Goal: Information Seeking & Learning: Check status

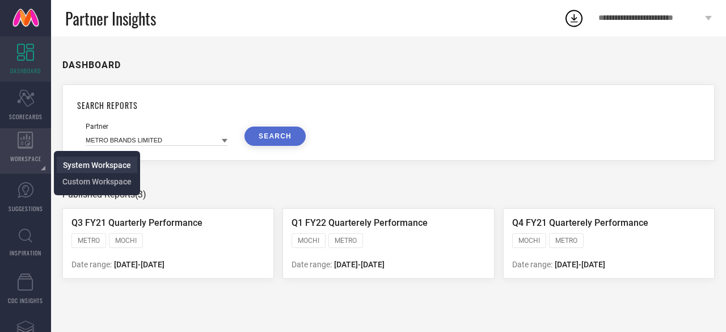
click at [88, 165] on span "System Workspace" at bounding box center [97, 165] width 68 height 9
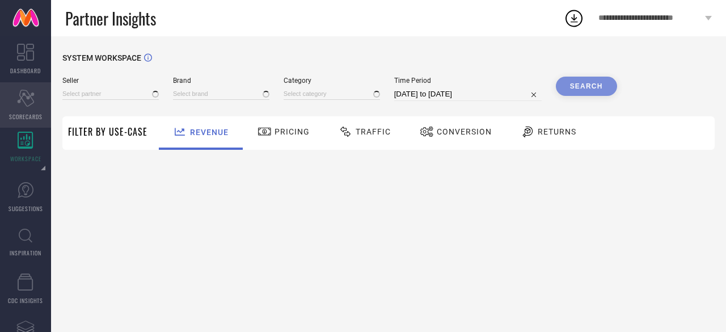
click at [32, 105] on icon "Scorecard" at bounding box center [26, 98] width 18 height 17
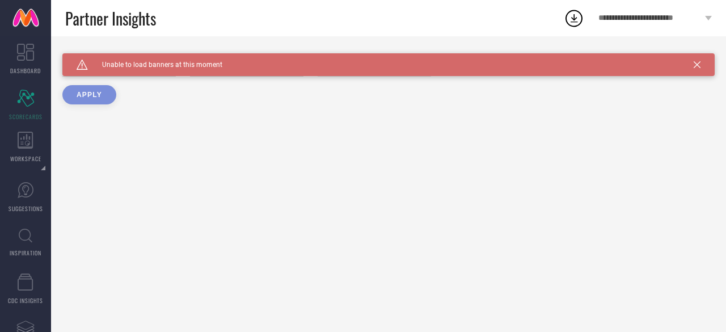
type input "All"
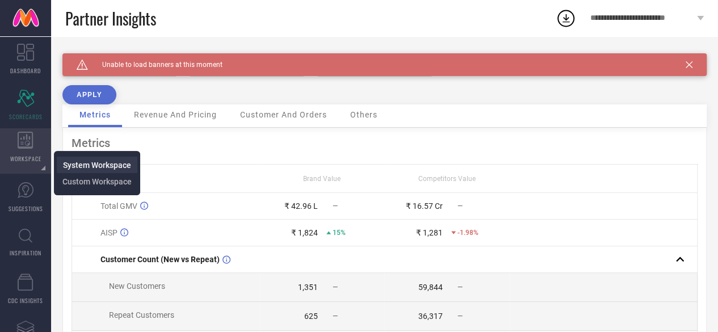
click at [107, 162] on span "System Workspace" at bounding box center [97, 165] width 68 height 9
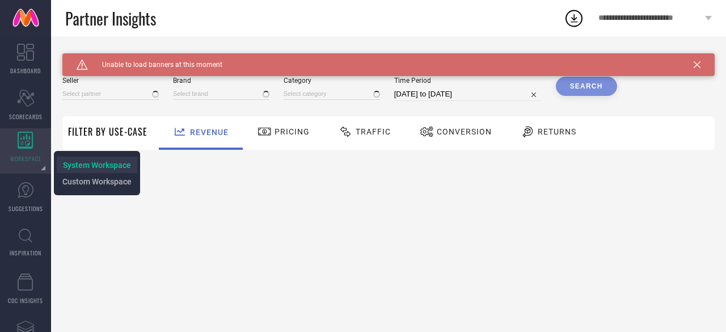
type input "All"
type input "1 STOP FASHION"
type input "All"
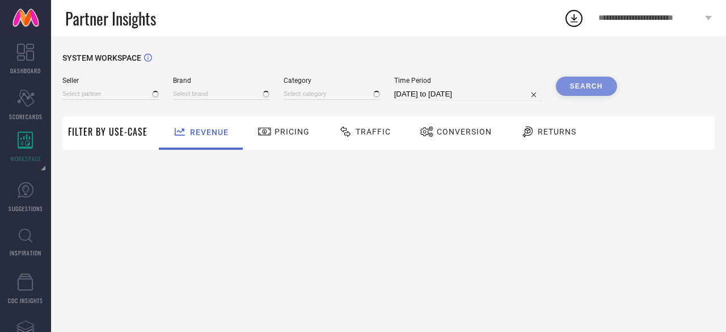
type input "All"
type input "1 STOP FASHION"
type input "All"
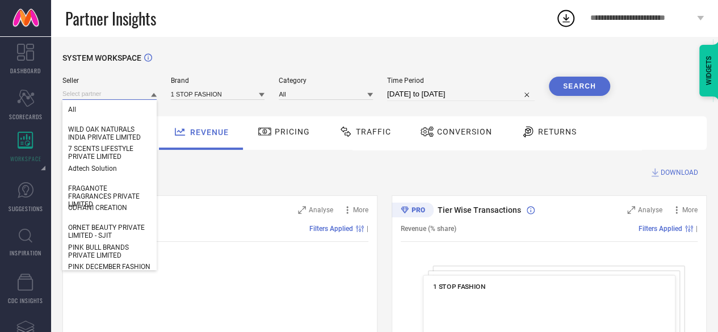
click at [113, 94] on input at bounding box center [109, 94] width 94 height 12
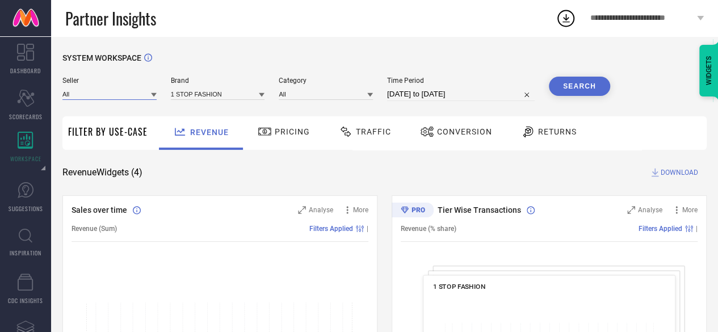
click at [113, 94] on input at bounding box center [109, 94] width 94 height 12
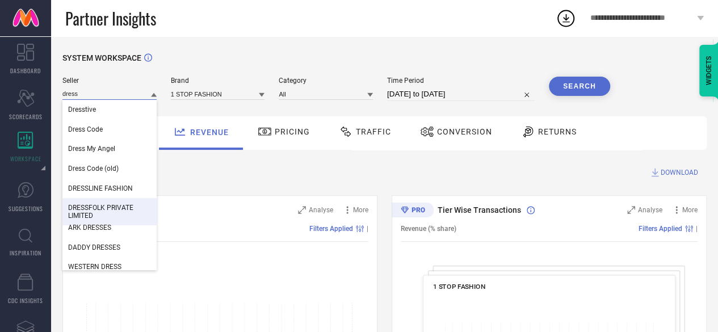
type input "dress"
click at [85, 212] on span "DRESSFOLK PRIVATE LIMITED" at bounding box center [109, 212] width 83 height 16
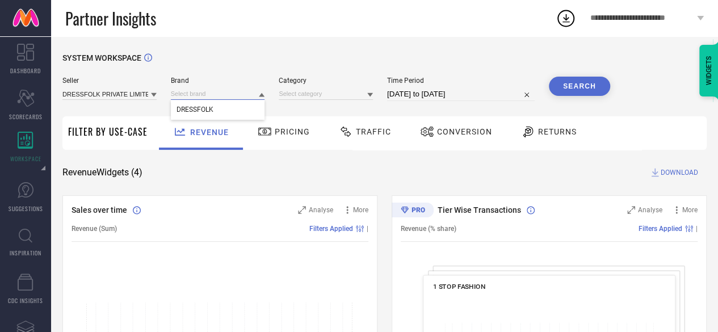
click at [210, 95] on input at bounding box center [218, 94] width 94 height 12
click at [180, 95] on input at bounding box center [218, 94] width 94 height 12
click at [208, 107] on span "DRESSFOLK" at bounding box center [194, 110] width 37 height 8
click at [311, 90] on input at bounding box center [326, 94] width 94 height 12
click at [289, 92] on input at bounding box center [326, 94] width 94 height 12
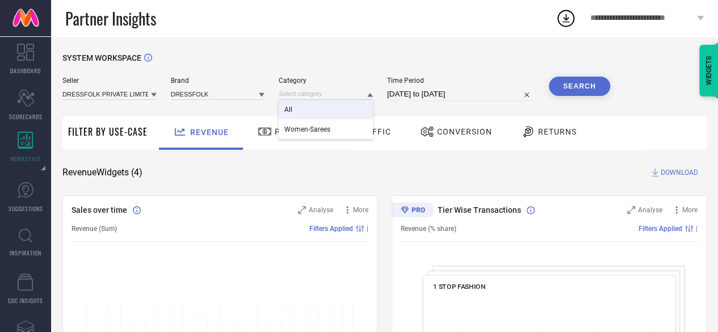
click at [288, 106] on div "All" at bounding box center [326, 109] width 94 height 19
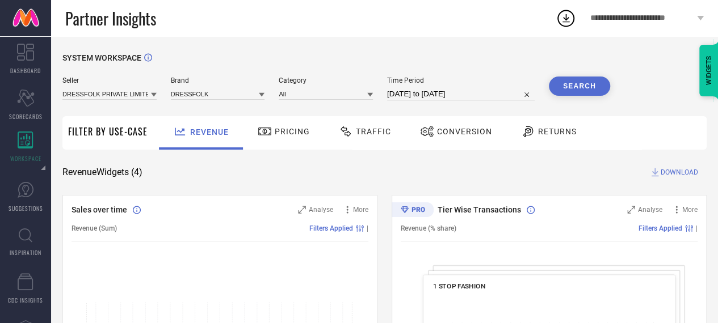
click at [423, 95] on input "[DATE] to [DATE]" at bounding box center [460, 94] width 147 height 14
select select "8"
select select "2025"
select select "9"
select select "2025"
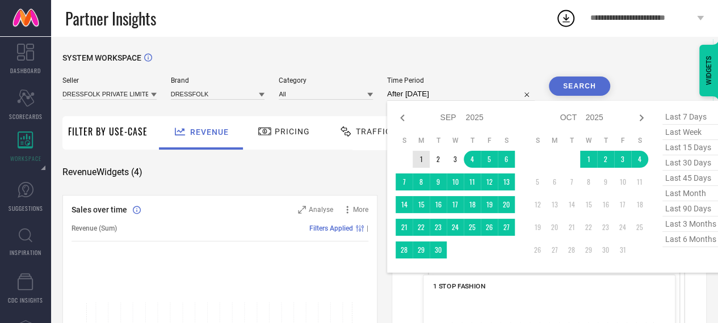
click at [423, 158] on td "1" at bounding box center [420, 159] width 17 height 17
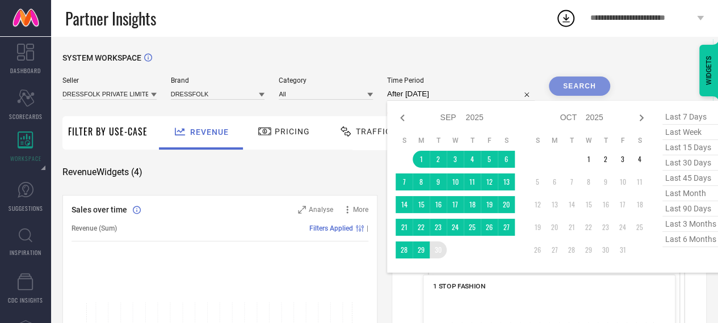
type input "01-09-2025 to 30-09-2025"
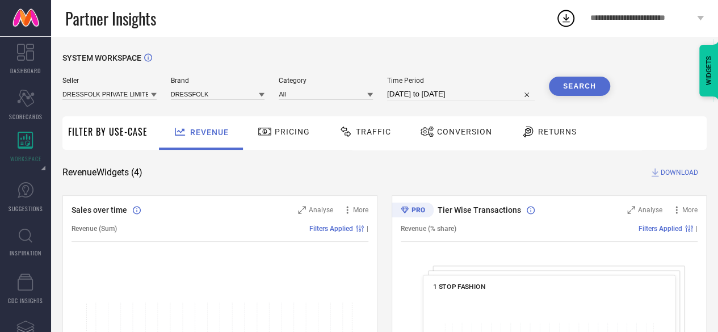
click at [572, 85] on button "Search" at bounding box center [579, 86] width 61 height 19
click at [533, 123] on div "Returns" at bounding box center [548, 131] width 61 height 19
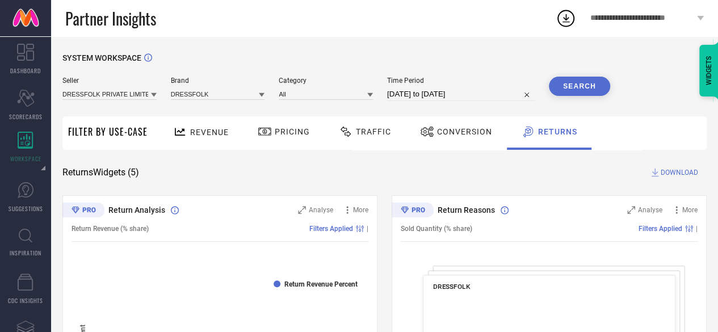
click at [678, 173] on span "DOWNLOAD" at bounding box center [678, 172] width 37 height 11
